Goal: Task Accomplishment & Management: Manage account settings

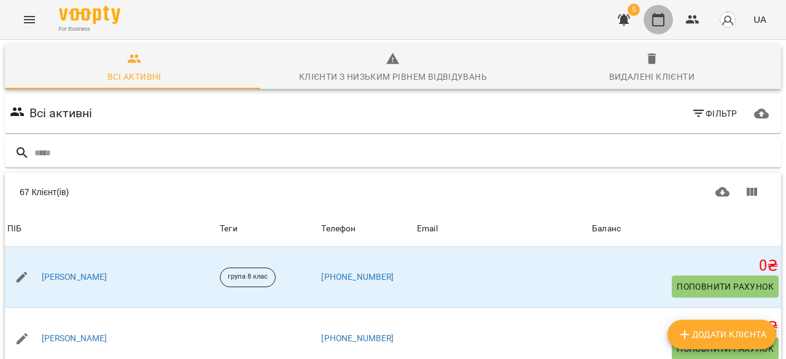
click at [662, 21] on icon "button" at bounding box center [658, 19] width 15 height 15
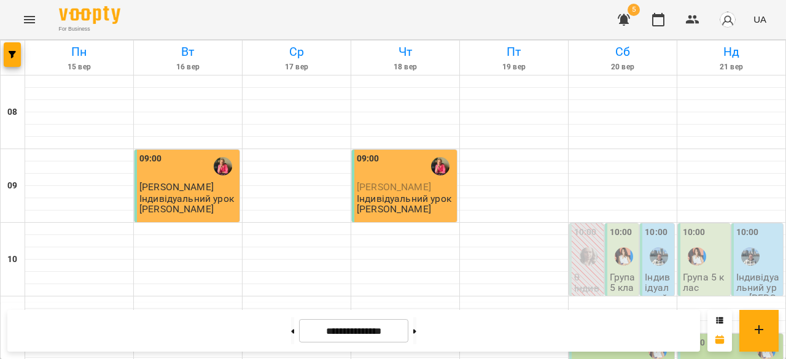
click at [397, 214] on p "Індивідуальний урок [PERSON_NAME]" at bounding box center [406, 203] width 98 height 21
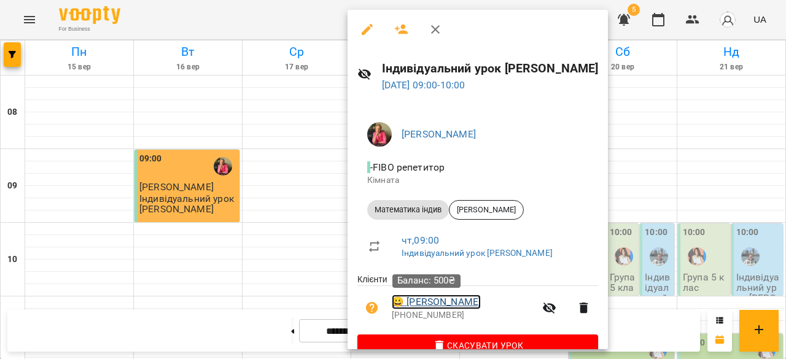
click at [428, 303] on link "😀 [PERSON_NAME]" at bounding box center [436, 302] width 89 height 15
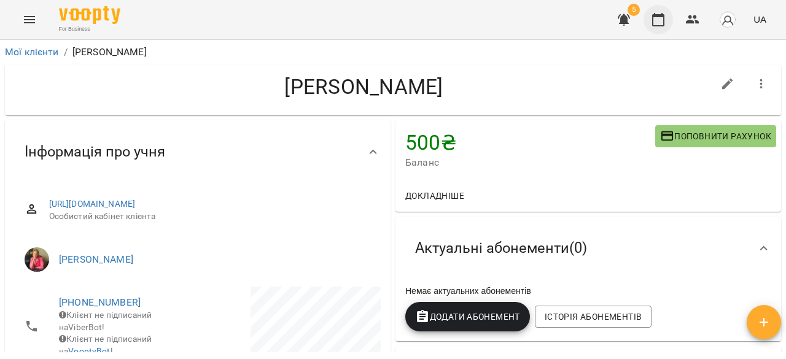
click at [665, 21] on icon "button" at bounding box center [658, 19] width 15 height 15
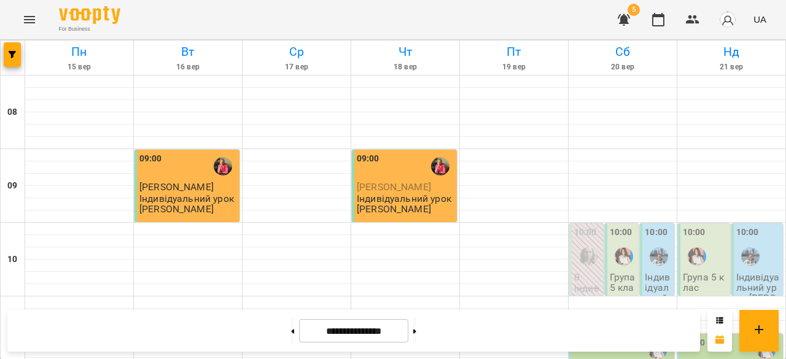
click at [416, 180] on div "09:00" at bounding box center [406, 166] width 98 height 29
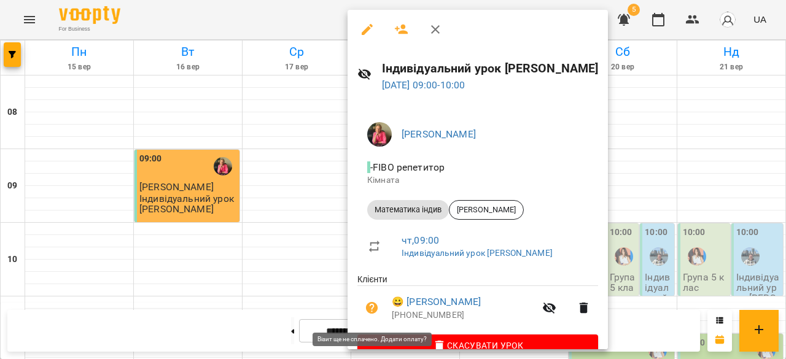
click at [372, 308] on icon "button" at bounding box center [372, 308] width 12 height 12
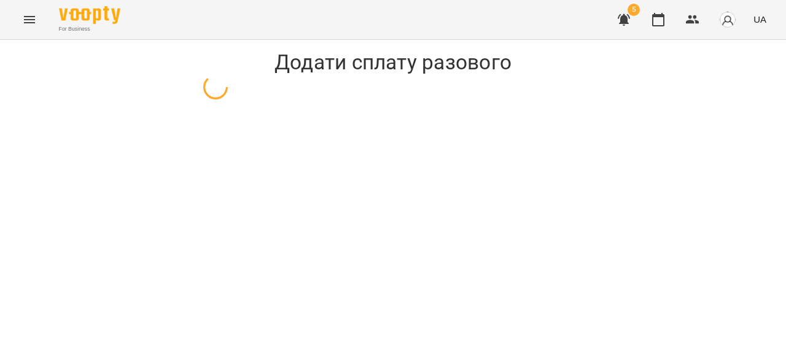
select select "**********"
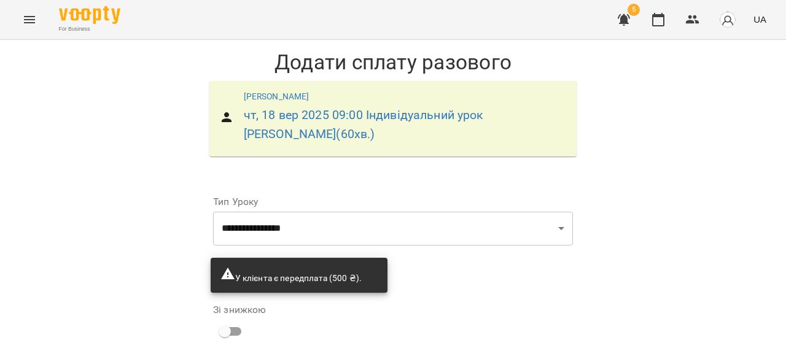
scroll to position [151, 0]
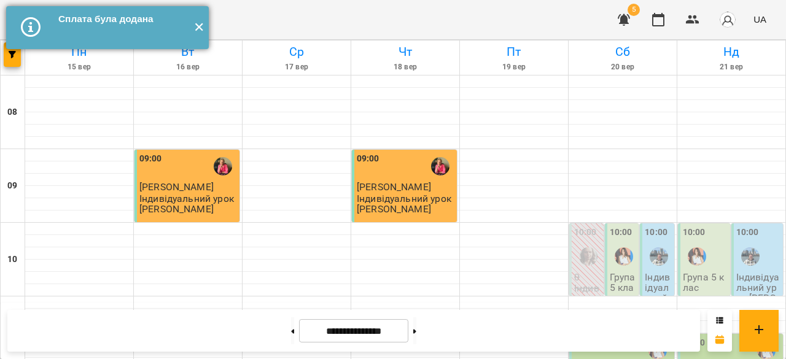
click at [198, 26] on button "✕" at bounding box center [198, 27] width 20 height 43
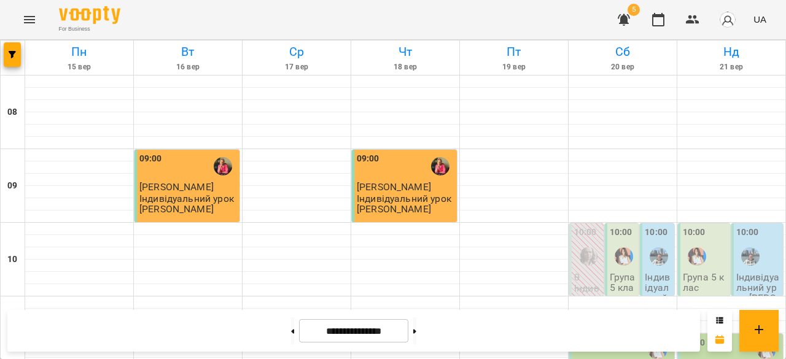
scroll to position [629, 0]
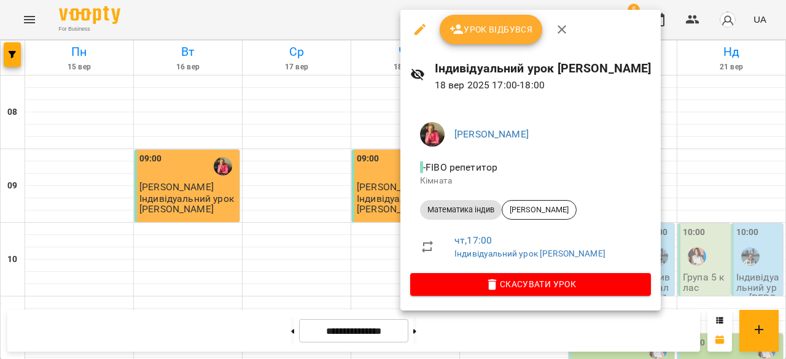
click at [347, 251] on div at bounding box center [393, 179] width 786 height 359
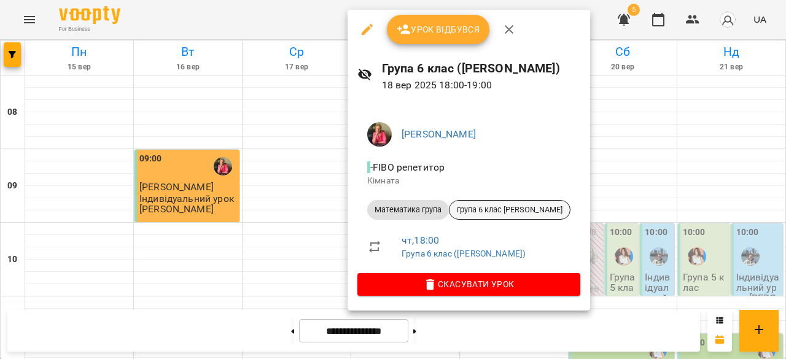
click at [506, 205] on span "група 6 клас [PERSON_NAME]" at bounding box center [509, 209] width 120 height 11
